Goal: Browse casually: Explore the website without a specific task or goal

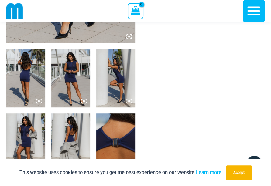
scroll to position [216, 0]
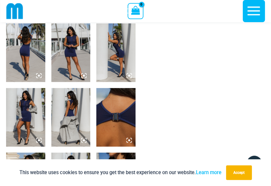
click at [77, 62] on img at bounding box center [70, 52] width 39 height 59
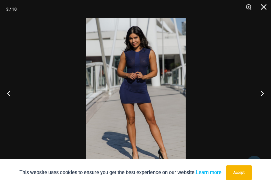
click at [139, 48] on img at bounding box center [136, 93] width 100 height 150
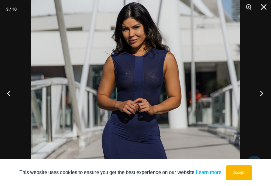
click at [263, 92] on button "Next" at bounding box center [259, 93] width 23 height 30
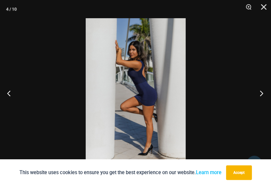
click at [263, 92] on button "Next" at bounding box center [259, 93] width 23 height 30
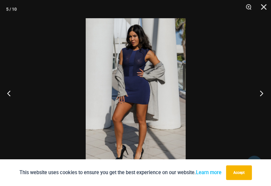
click at [263, 92] on button "Next" at bounding box center [259, 93] width 23 height 30
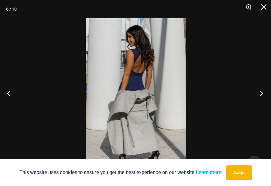
click at [263, 92] on button "Next" at bounding box center [259, 93] width 23 height 30
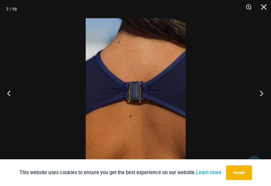
click at [263, 92] on button "Next" at bounding box center [259, 93] width 23 height 30
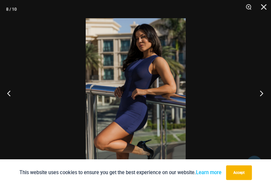
click at [263, 92] on button "Next" at bounding box center [259, 93] width 23 height 30
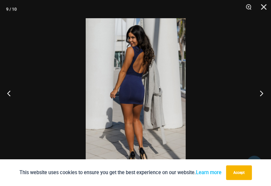
click at [263, 92] on button "Next" at bounding box center [259, 93] width 23 height 30
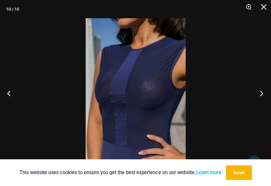
click at [263, 92] on button "Next" at bounding box center [259, 93] width 23 height 30
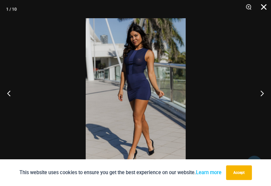
click at [264, 5] on button "Close" at bounding box center [261, 9] width 15 height 18
